Goal: Task Accomplishment & Management: Use online tool/utility

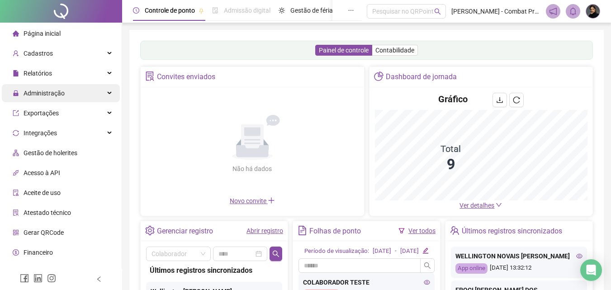
click at [47, 92] on span "Administração" at bounding box center [44, 92] width 41 height 7
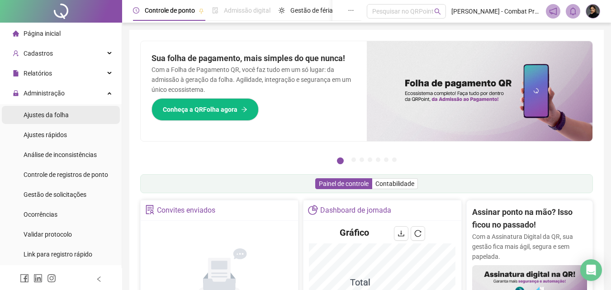
click at [59, 116] on span "Ajustes da folha" at bounding box center [46, 114] width 45 height 7
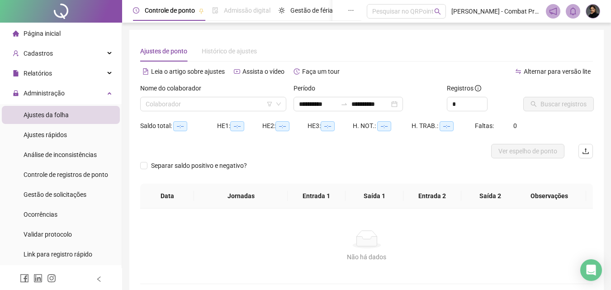
type input "**********"
click at [312, 102] on input "**********" at bounding box center [318, 104] width 38 height 10
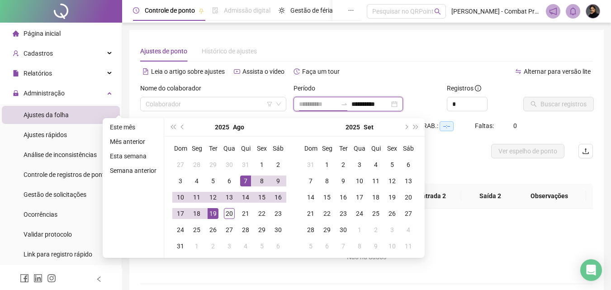
type input "**********"
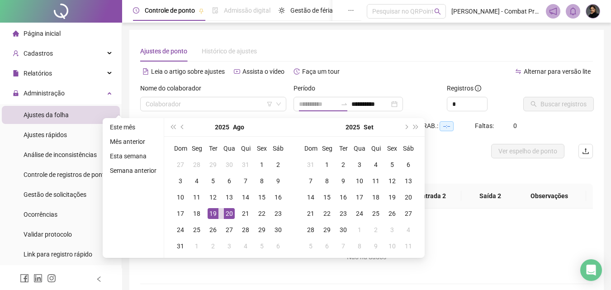
click at [228, 212] on div "20" at bounding box center [229, 213] width 11 height 11
click at [370, 104] on input "**********" at bounding box center [370, 104] width 38 height 10
type input "**********"
click at [225, 214] on div "20" at bounding box center [229, 213] width 11 height 11
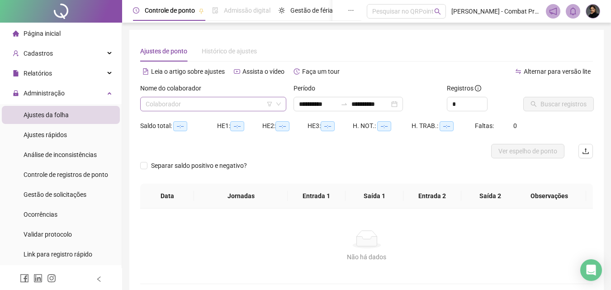
click at [238, 104] on input "search" at bounding box center [209, 104] width 127 height 14
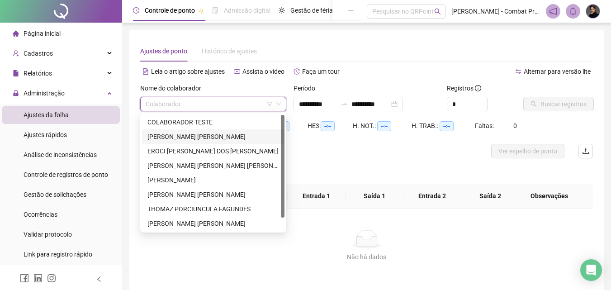
click at [183, 134] on div "[PERSON_NAME] [PERSON_NAME]" at bounding box center [213, 137] width 132 height 10
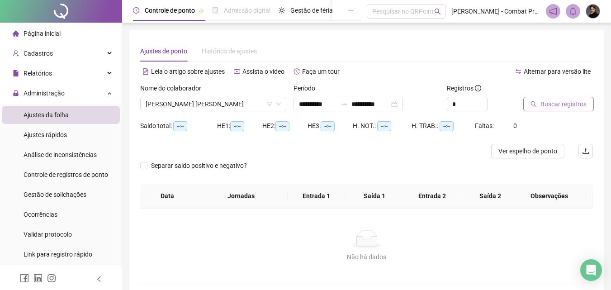
click at [543, 107] on span "Buscar registros" at bounding box center [563, 104] width 46 height 10
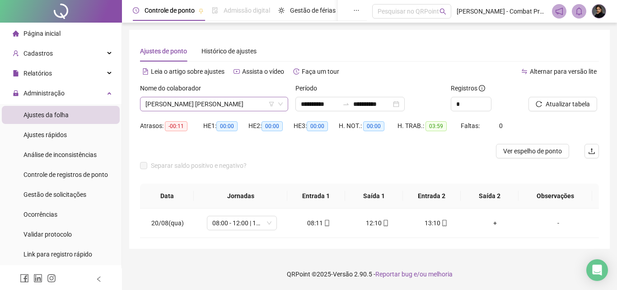
click at [202, 107] on span "[PERSON_NAME] [PERSON_NAME]" at bounding box center [214, 104] width 137 height 14
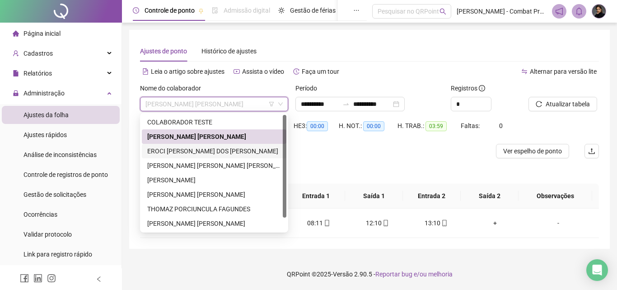
click at [194, 152] on div "EROCI [PERSON_NAME] DOS [PERSON_NAME]" at bounding box center [214, 151] width 134 height 10
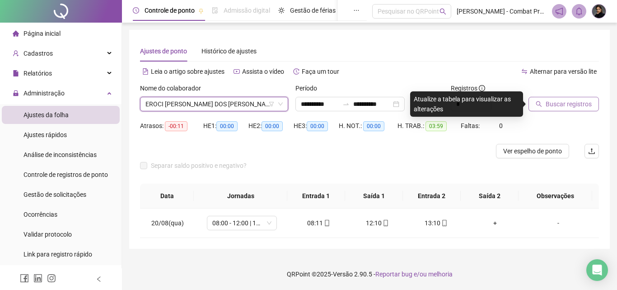
click at [579, 105] on span "Buscar registros" at bounding box center [569, 104] width 46 height 10
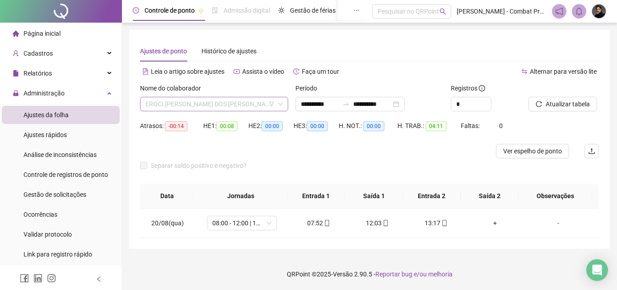
click at [193, 102] on span "EROCI [PERSON_NAME] DOS [PERSON_NAME]" at bounding box center [214, 104] width 137 height 14
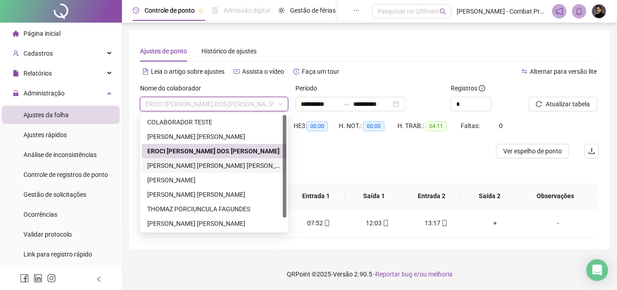
click at [188, 162] on div "[PERSON_NAME] [PERSON_NAME] [PERSON_NAME]" at bounding box center [214, 165] width 134 height 10
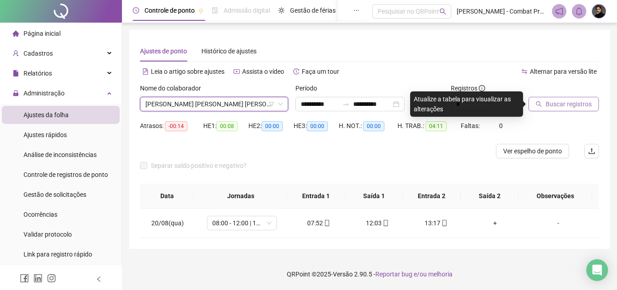
click at [565, 107] on span "Buscar registros" at bounding box center [569, 104] width 46 height 10
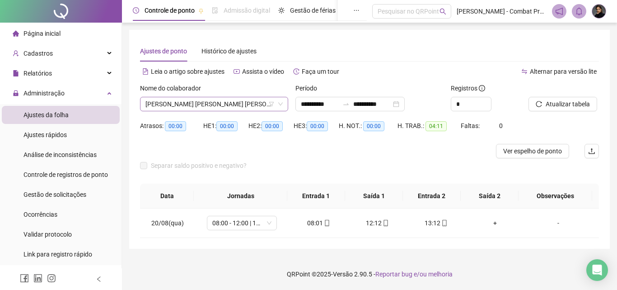
click at [229, 106] on span "[PERSON_NAME] [PERSON_NAME] [PERSON_NAME]" at bounding box center [214, 104] width 137 height 14
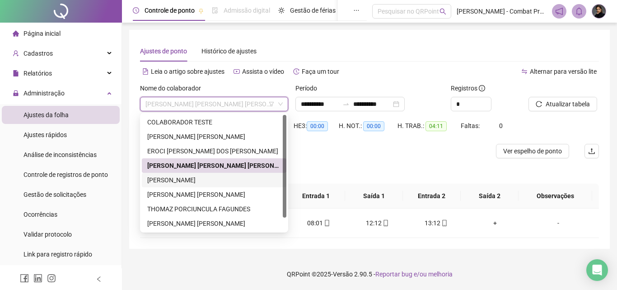
click at [185, 174] on div "[PERSON_NAME]" at bounding box center [214, 180] width 145 height 14
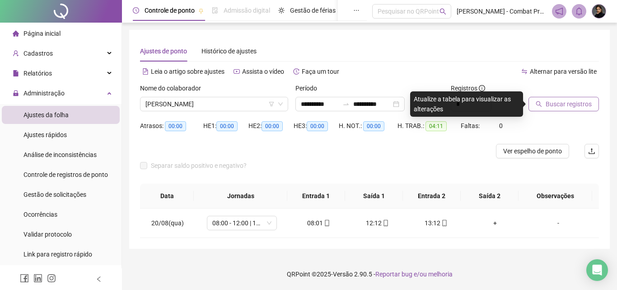
click at [549, 99] on span "Buscar registros" at bounding box center [569, 104] width 46 height 10
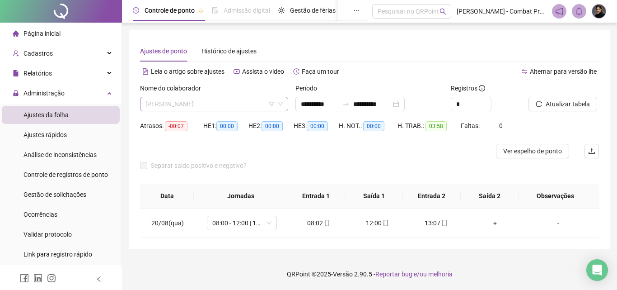
click at [193, 107] on span "[PERSON_NAME]" at bounding box center [214, 104] width 137 height 14
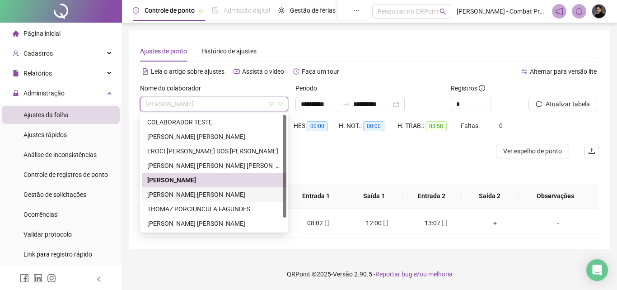
click at [175, 192] on div "[PERSON_NAME] [PERSON_NAME]" at bounding box center [214, 194] width 134 height 10
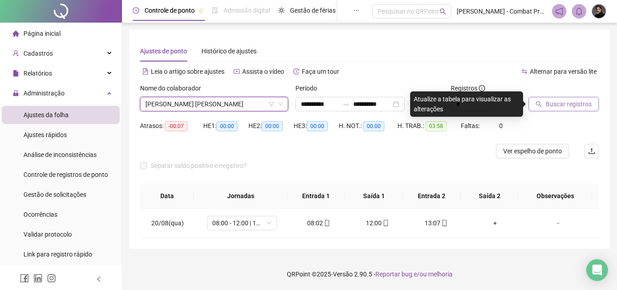
click at [559, 101] on span "Buscar registros" at bounding box center [569, 104] width 46 height 10
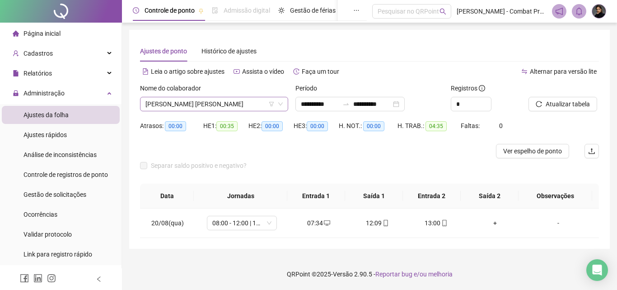
click at [213, 103] on span "[PERSON_NAME] [PERSON_NAME]" at bounding box center [214, 104] width 137 height 14
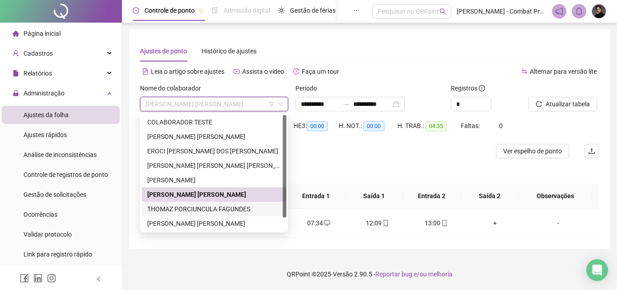
click at [184, 207] on div "THOMAZ PORCIUNCULA FAGUNDES" at bounding box center [214, 209] width 134 height 10
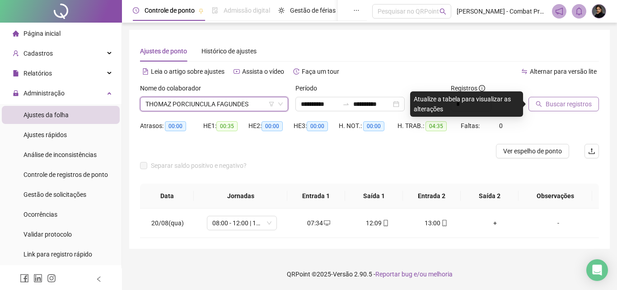
click at [565, 108] on span "Buscar registros" at bounding box center [569, 104] width 46 height 10
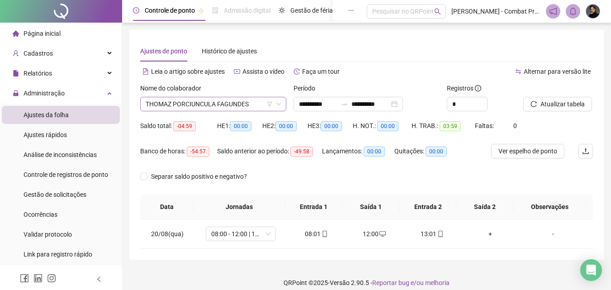
click at [236, 103] on span "THOMAZ PORCIUNCULA FAGUNDES" at bounding box center [213, 104] width 135 height 14
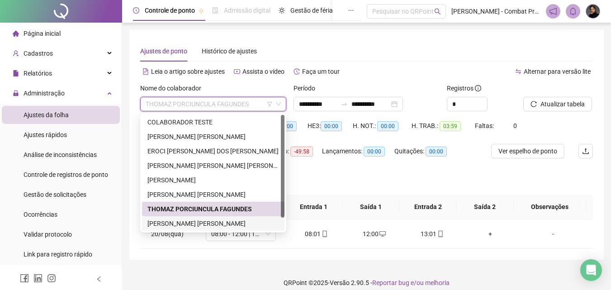
click at [198, 221] on div "[PERSON_NAME] [PERSON_NAME]" at bounding box center [213, 223] width 132 height 10
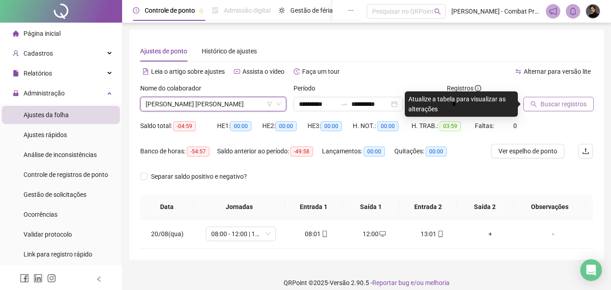
click at [571, 102] on span "Buscar registros" at bounding box center [563, 104] width 46 height 10
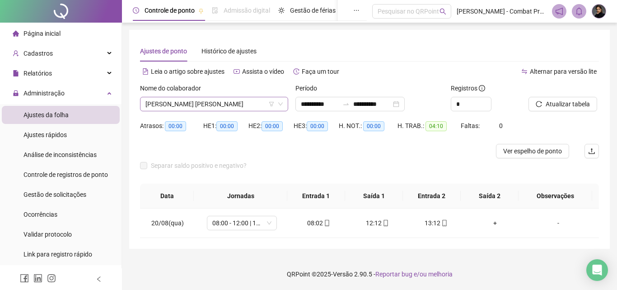
click at [246, 103] on span "[PERSON_NAME] [PERSON_NAME]" at bounding box center [214, 104] width 137 height 14
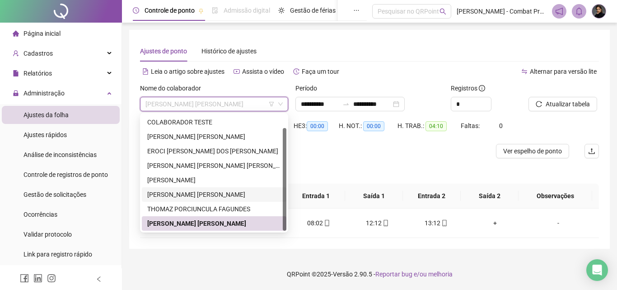
scroll to position [14, 0]
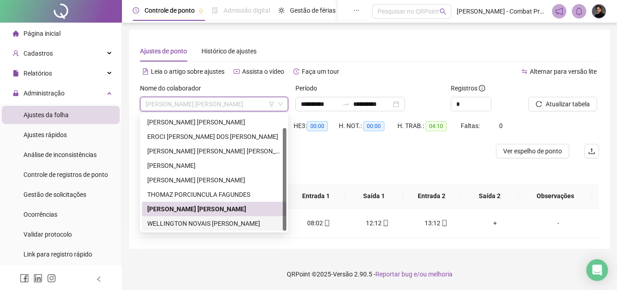
click at [193, 222] on div "WELLINGTON NOVAIS [PERSON_NAME]" at bounding box center [214, 223] width 134 height 10
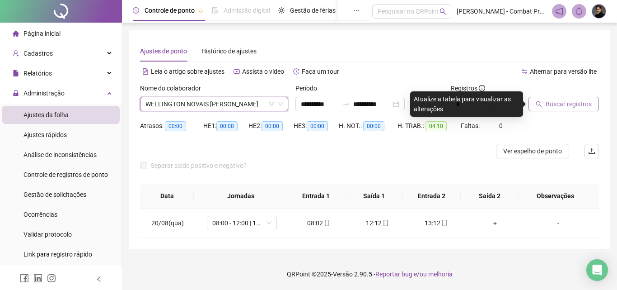
click at [562, 105] on span "Buscar registros" at bounding box center [569, 104] width 46 height 10
